Goal: Find specific page/section: Find specific page/section

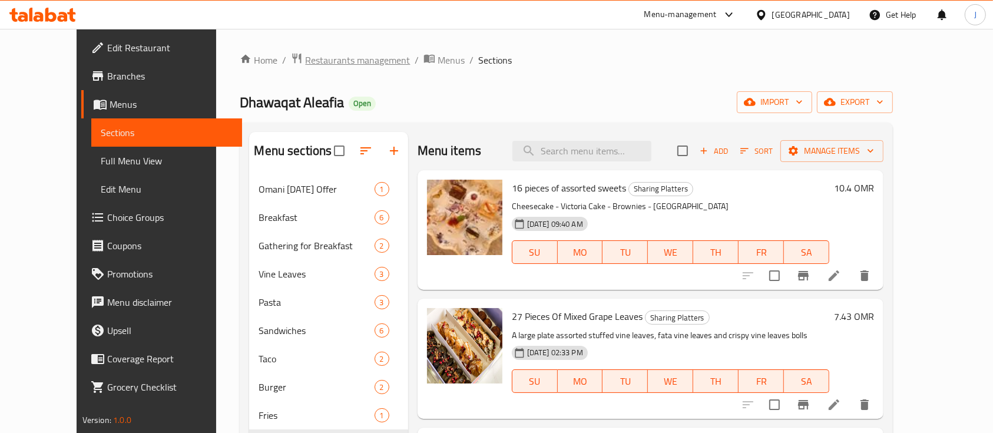
click at [325, 67] on span "Restaurants management" at bounding box center [357, 60] width 105 height 14
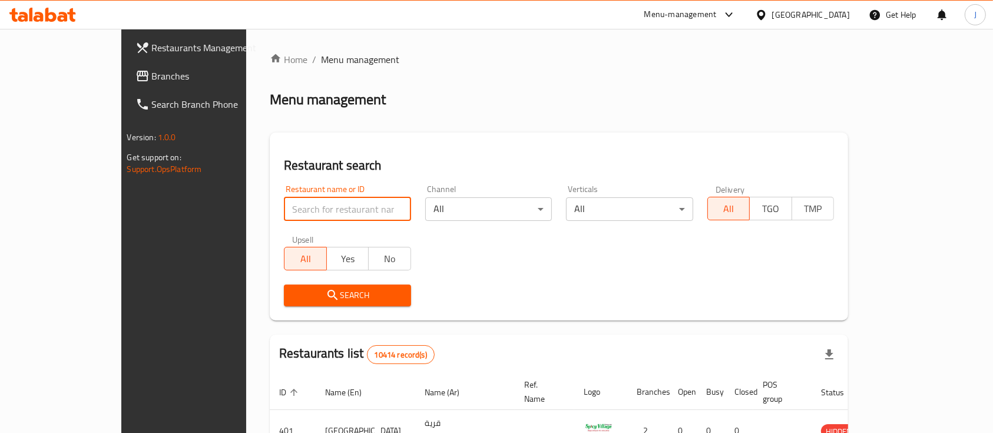
click at [284, 214] on input "search" at bounding box center [347, 209] width 127 height 24
paste input "Kunafa Hala"
click button "Search" at bounding box center [347, 295] width 127 height 22
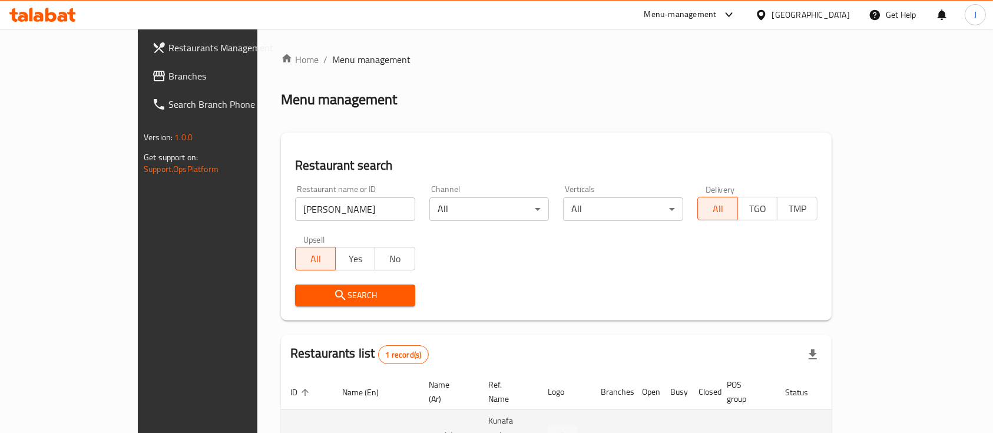
copy td "كنافة و حلا"
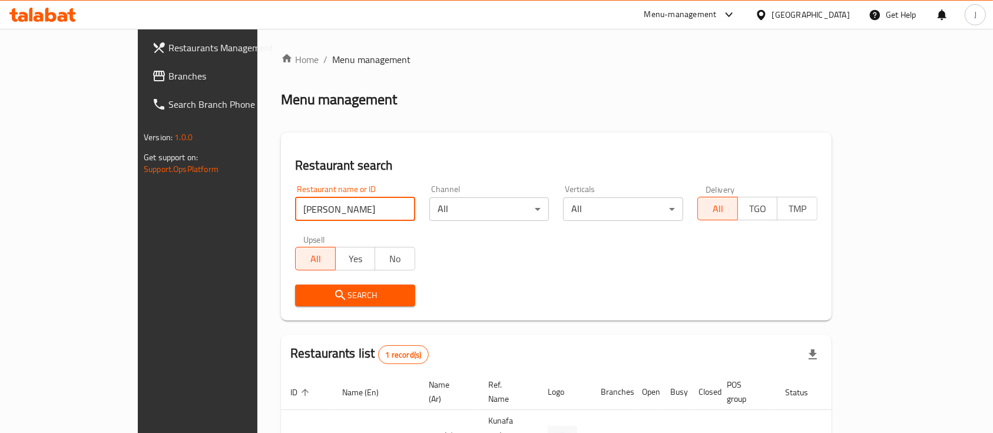
drag, startPoint x: 281, startPoint y: 210, endPoint x: 167, endPoint y: 210, distance: 114.8
click at [257, 210] on div "Home / Menu management Menu management Restaurant search Restaurant name or ID …" at bounding box center [556, 284] width 598 height 511
paste input "World"
click button "Search" at bounding box center [355, 295] width 120 height 22
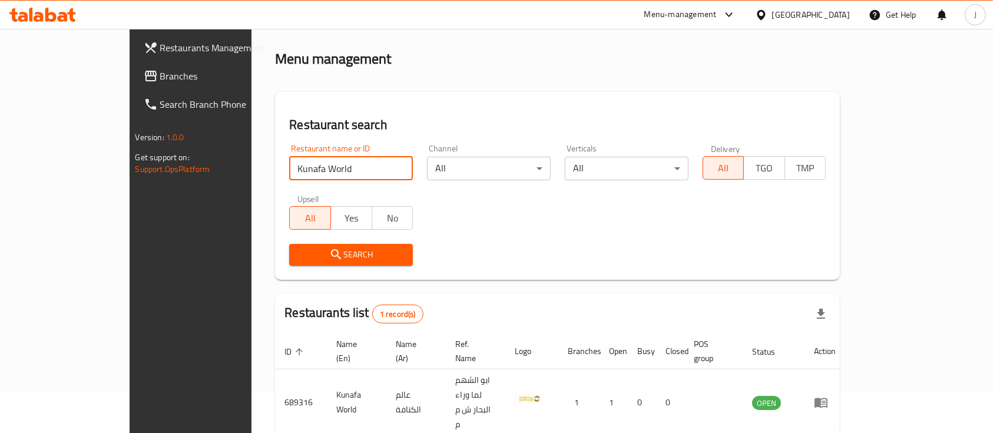
scroll to position [42, 0]
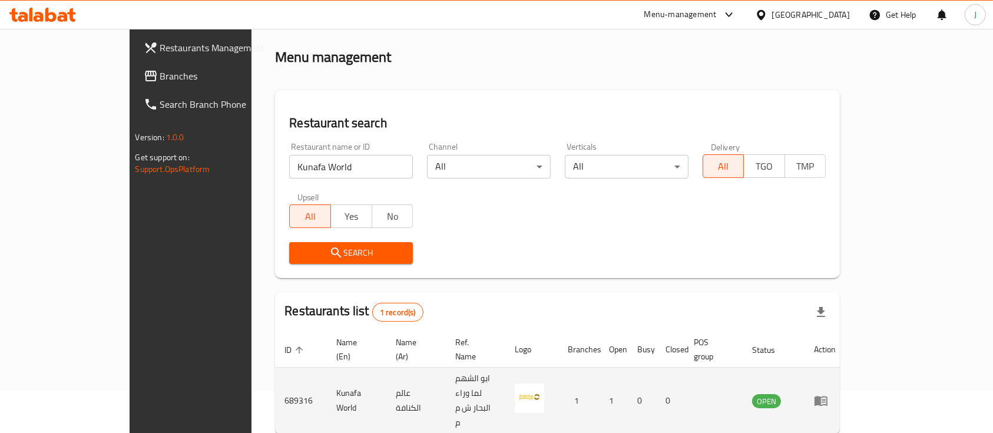
click at [386, 376] on td "عالم الكنافة" at bounding box center [415, 400] width 59 height 67
copy td "عالم الكنافة"
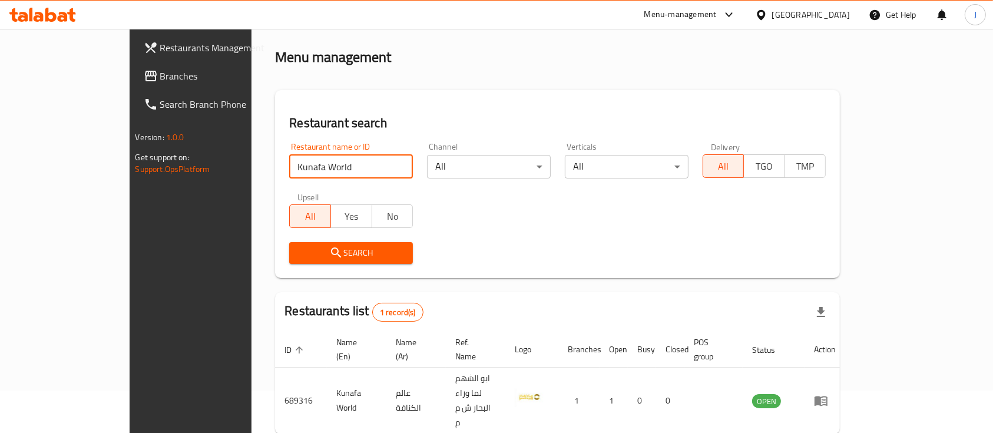
drag, startPoint x: 331, startPoint y: 163, endPoint x: 129, endPoint y: 185, distance: 203.2
click at [130, 185] on div "Restaurants Management Branches Search Branch Phone Version: 1.0.0 Get support …" at bounding box center [497, 241] width 734 height 511
paste input "https://maps.app.goo.gl/VkoWNqbQcde6t7GM7"
click button "Search" at bounding box center [351, 253] width 124 height 22
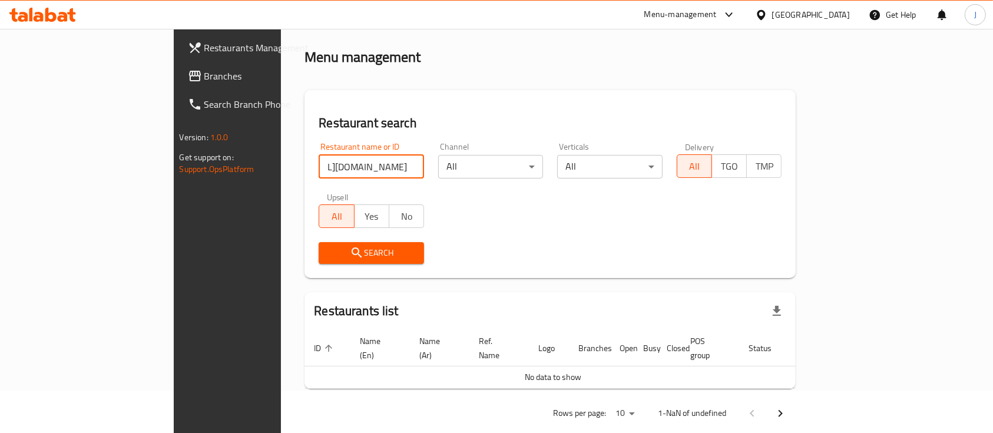
scroll to position [0, 30]
type input "https://maps.app.goo.gl/VkoWNqbQcde6t7GM7"
paste input "Layali Al Tharmad"
click button "Search" at bounding box center [371, 253] width 105 height 22
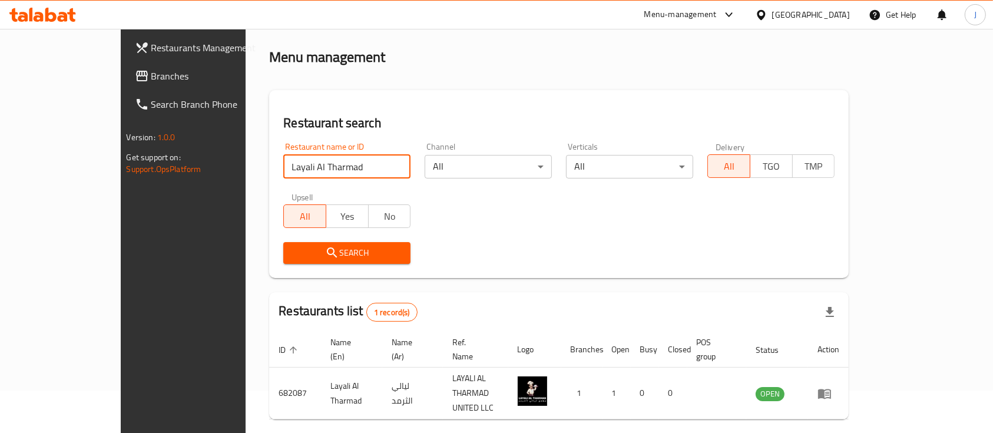
paste input "y Al Mansoura for Egyptian Foo"
click button "Search" at bounding box center [346, 253] width 127 height 22
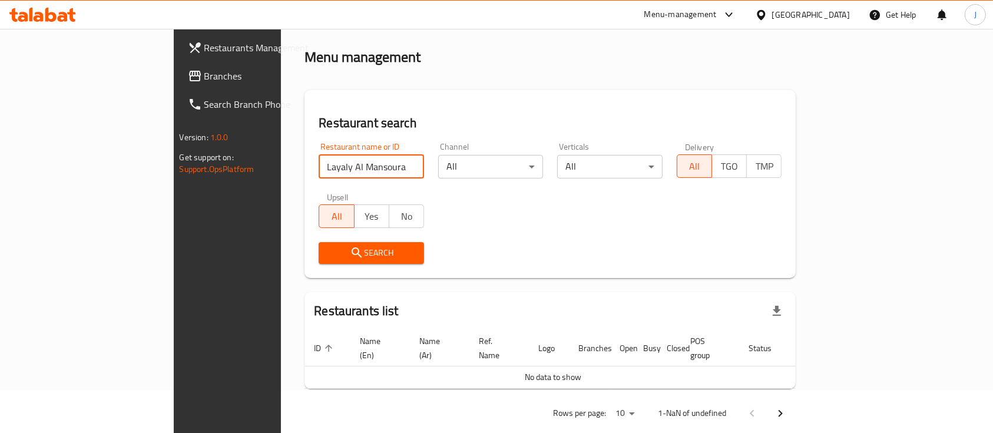
drag, startPoint x: 288, startPoint y: 165, endPoint x: 480, endPoint y: 176, distance: 192.8
click at [480, 176] on div "Restaurant name or ID Layaly Al Mansoura for Egyptian Food Restaurant name or I…" at bounding box center [550, 202] width 477 height 135
click button "Search" at bounding box center [371, 253] width 105 height 22
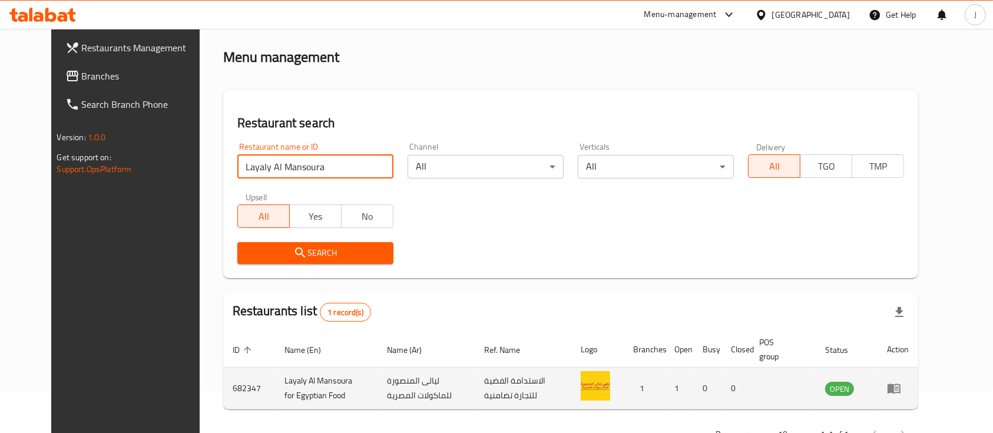
click at [389, 382] on td "ليالى المنصورة للماكولات المصرية" at bounding box center [426, 388] width 98 height 42
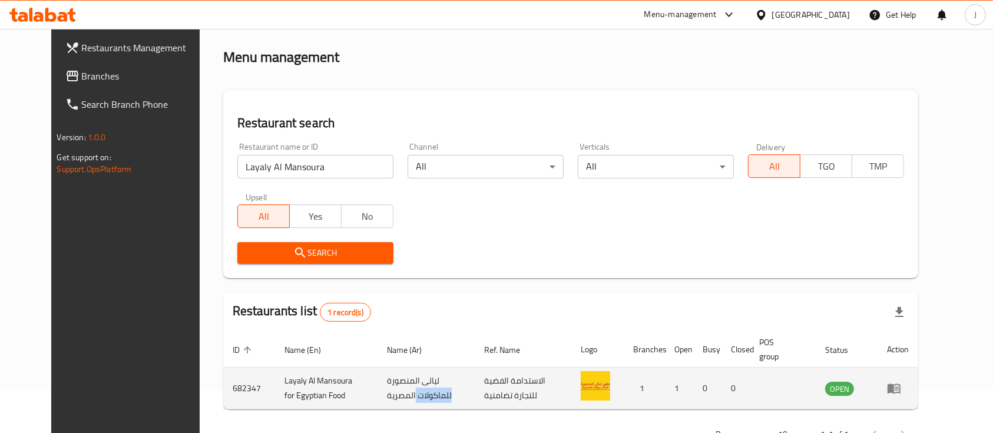
click at [389, 382] on td "ليالى المنصورة للماكولات المصرية" at bounding box center [426, 388] width 98 height 42
copy td "ليالى المنصورة للماكولات المصرية"
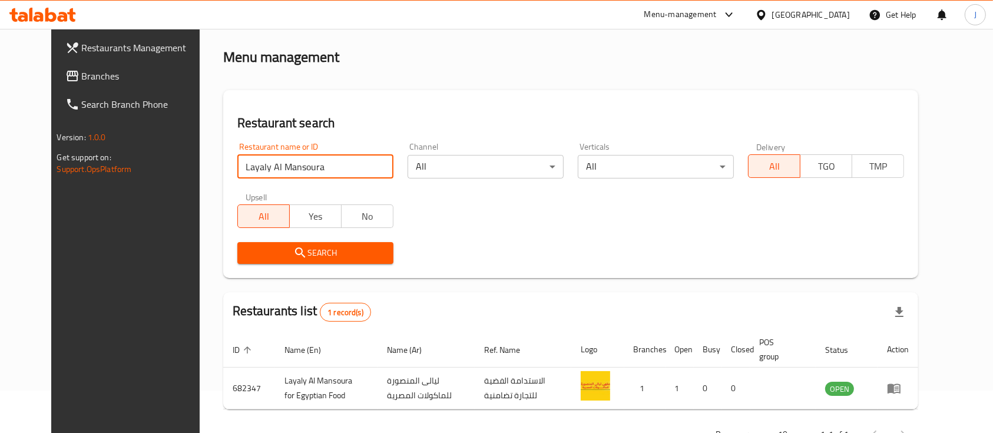
drag, startPoint x: 295, startPoint y: 172, endPoint x: 180, endPoint y: 172, distance: 115.4
click at [200, 172] on div "Home / Menu management Menu management Restaurant search Restaurant name or ID …" at bounding box center [571, 229] width 743 height 486
paste input "IMEWOOD RESTAURANT"
type input "LIMEWOOD RESTAURANT"
click button "Search" at bounding box center [315, 253] width 156 height 22
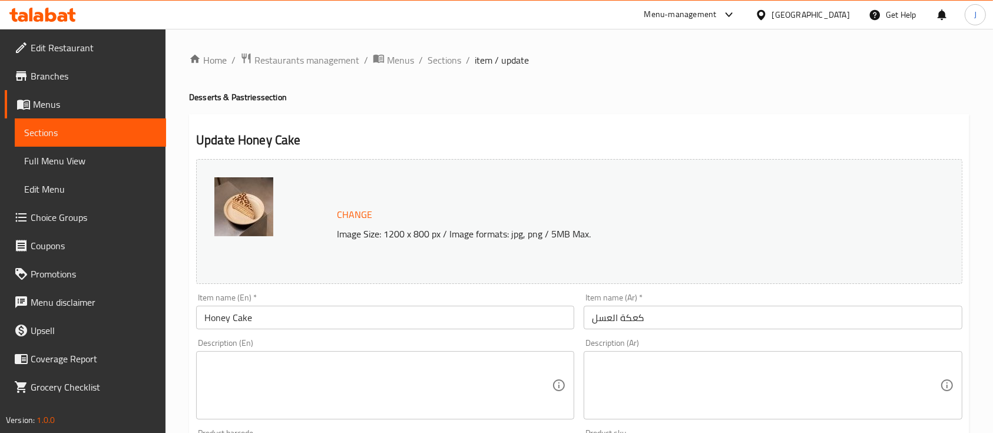
click at [727, 6] on div "Menu-management" at bounding box center [690, 15] width 111 height 28
click at [717, 12] on div "Menu-management" at bounding box center [680, 15] width 72 height 14
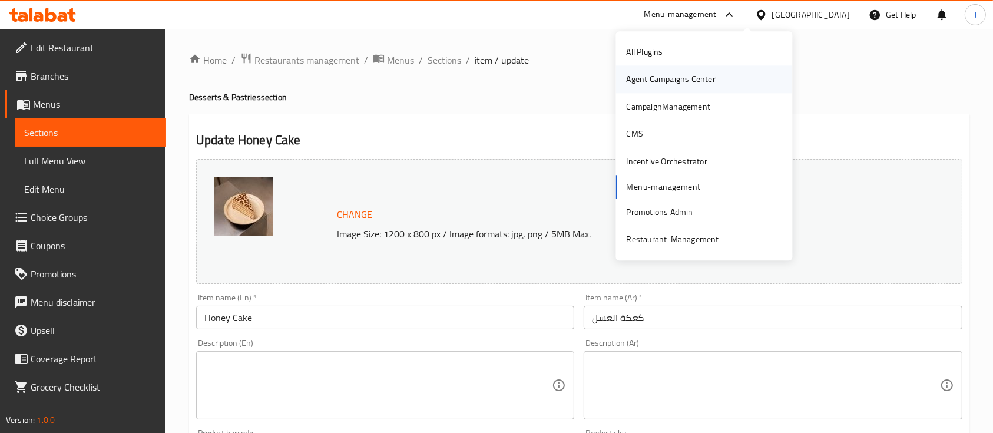
click at [649, 77] on div "Agent Campaigns Center" at bounding box center [671, 79] width 89 height 13
